Goal: Task Accomplishment & Management: Manage account settings

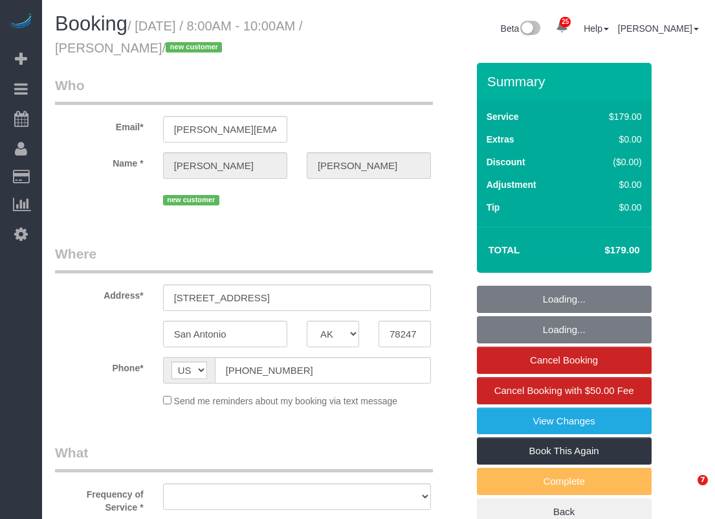
select select "[GEOGRAPHIC_DATA]"
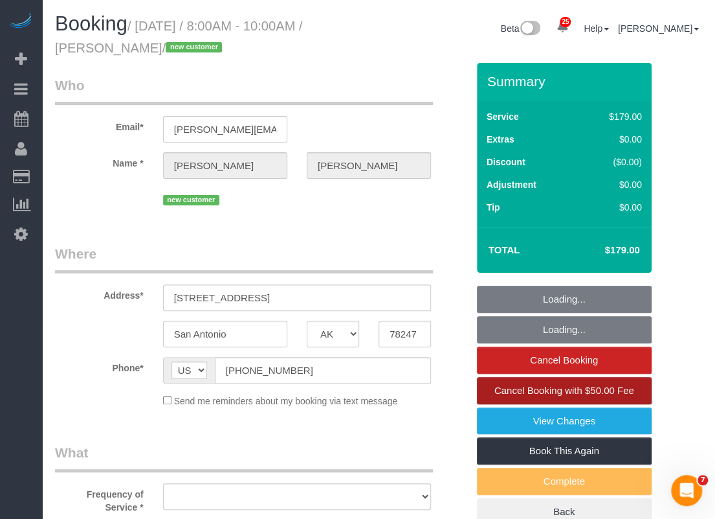
select select "object:992"
select select "3"
select select "spot1"
select select "object:1070"
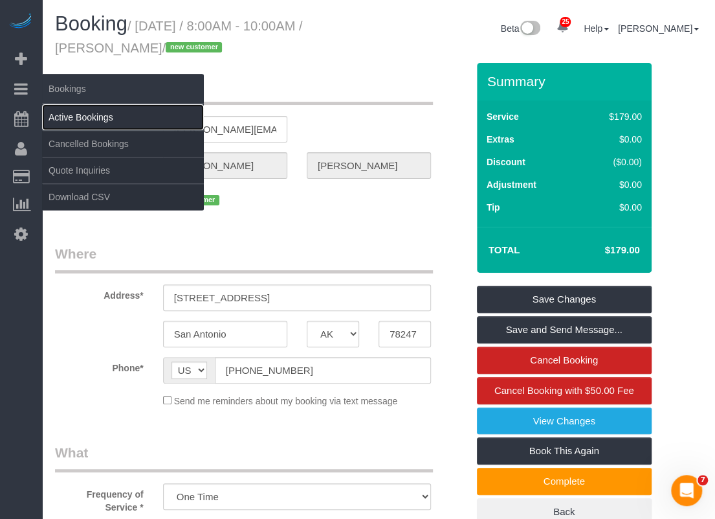
click at [64, 113] on link "Active Bookings" at bounding box center [123, 117] width 162 height 26
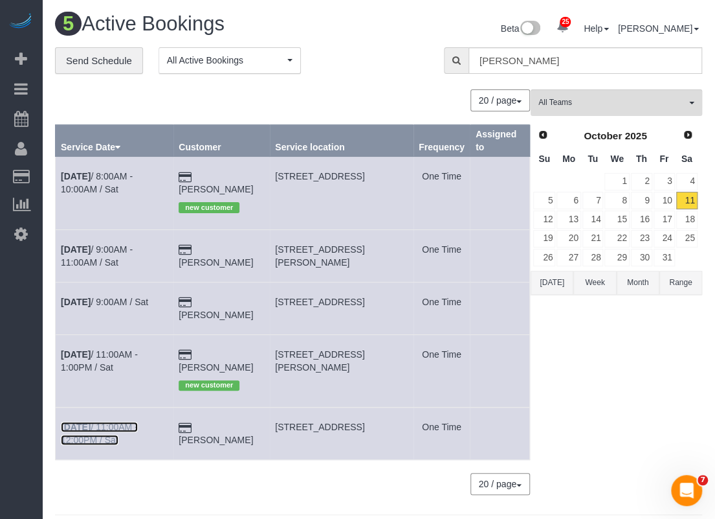
click at [137, 421] on link "[DATE] 11:00AM - 12:00PM / Sat" at bounding box center [99, 432] width 77 height 23
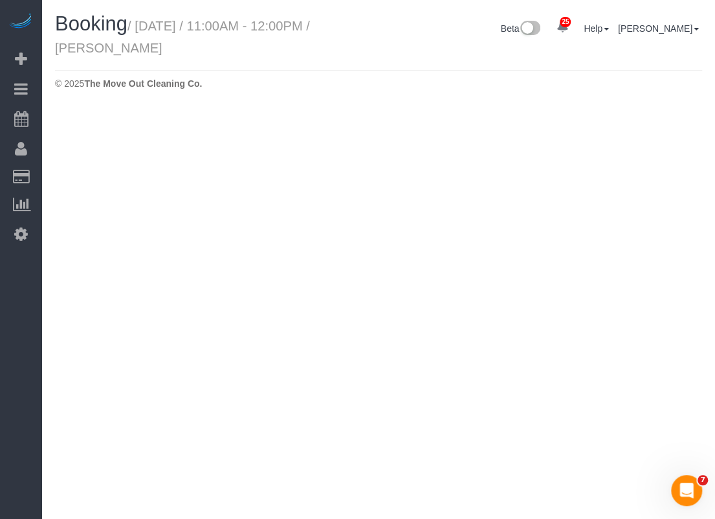
select select "[GEOGRAPHIC_DATA]"
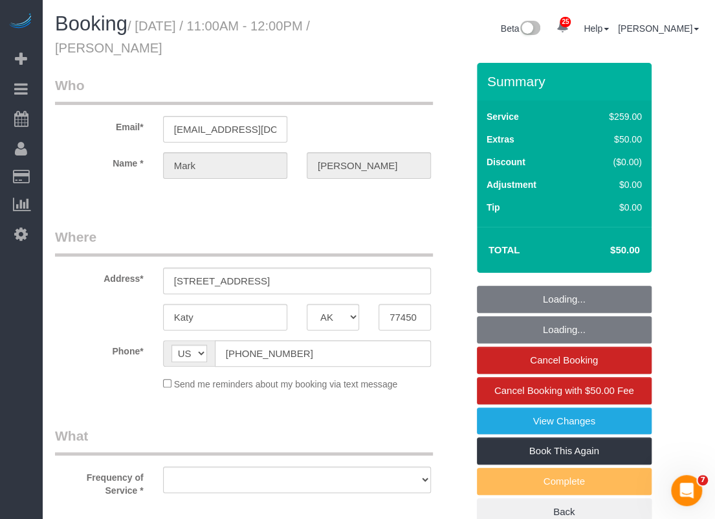
select select "object:1789"
select select "string:fspay-d99e0114-994f-4ee6-b6db-05304be8d4e9"
click at [256, 131] on input "[EMAIL_ADDRESS][DOMAIN_NAME]" at bounding box center [225, 129] width 124 height 27
select select "object:1815"
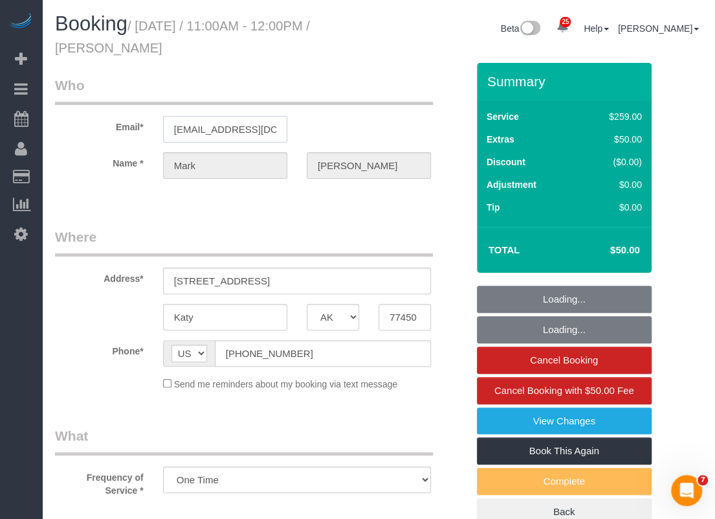
select select "3"
click at [256, 131] on input "[EMAIL_ADDRESS][DOMAIN_NAME]" at bounding box center [225, 129] width 124 height 27
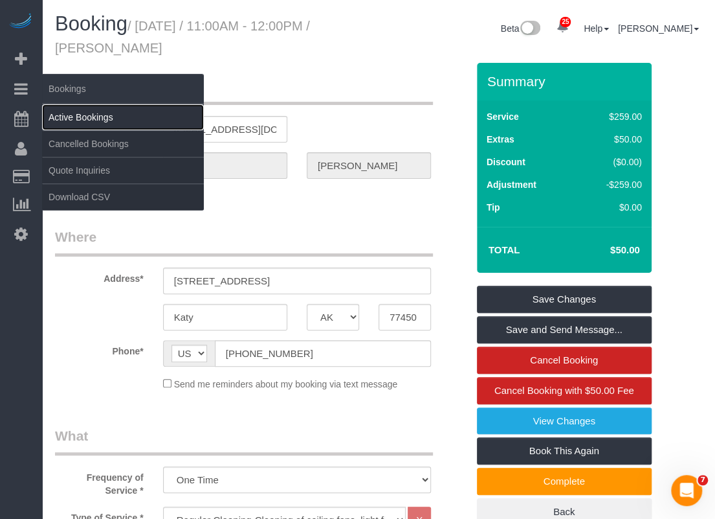
click at [49, 107] on link "Active Bookings" at bounding box center [123, 117] width 162 height 26
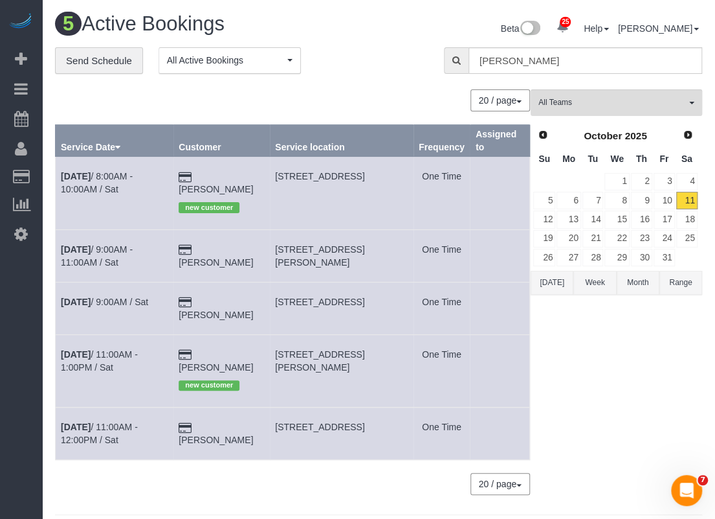
drag, startPoint x: 306, startPoint y: 353, endPoint x: 279, endPoint y: 342, distance: 28.7
click at [279, 342] on td "[STREET_ADDRESS][PERSON_NAME]" at bounding box center [342, 370] width 144 height 73
click at [138, 349] on link "[DATE] 11:00AM - 1:00PM / Sat" at bounding box center [99, 360] width 77 height 23
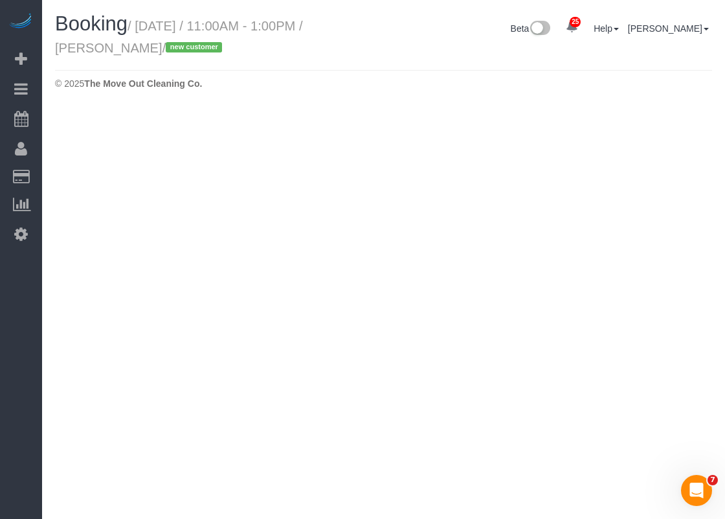
select select "[GEOGRAPHIC_DATA]"
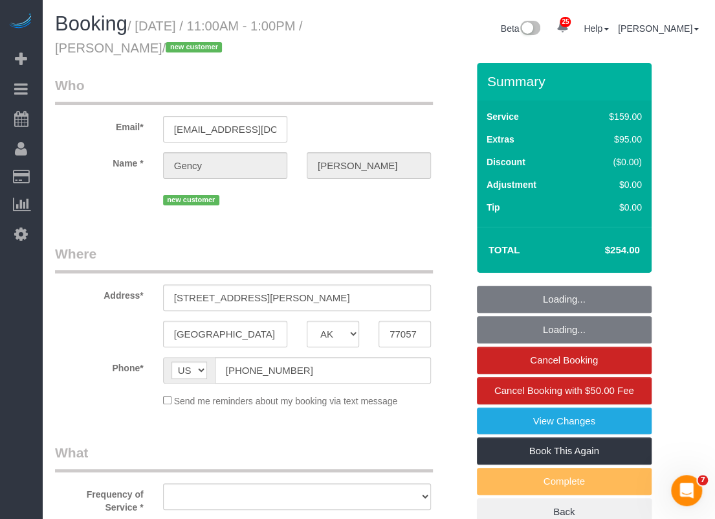
select select "string:fspay-8b04cd88-9780-47aa-82a2-094e56c188ad"
select select "3"
select select "object:2683"
